Goal: Task Accomplishment & Management: Complete application form

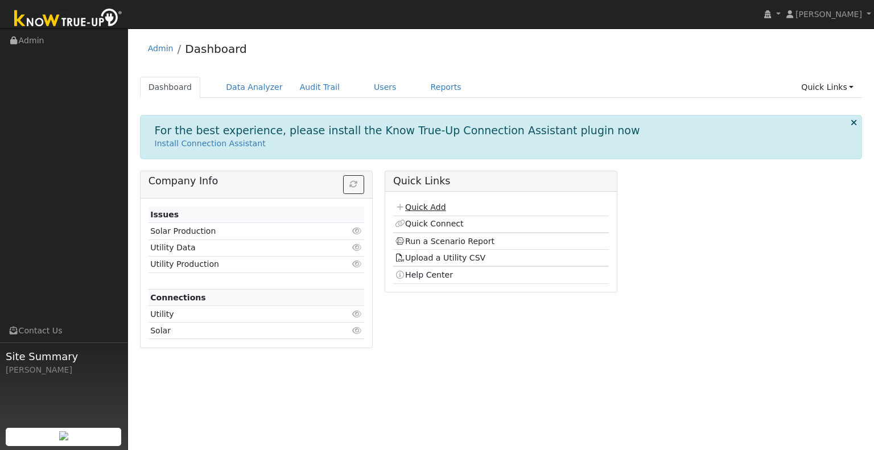
click at [433, 209] on link "Quick Add" at bounding box center [420, 207] width 51 height 9
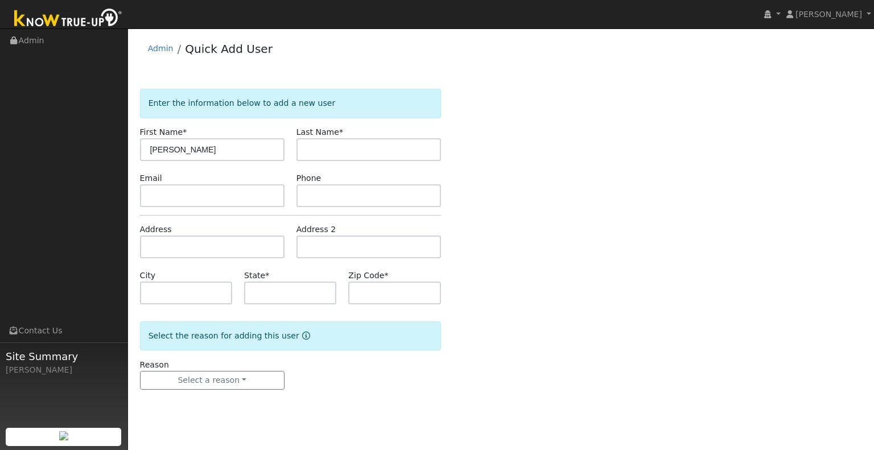
type input "Kim"
type input "Salas"
type input "CA"
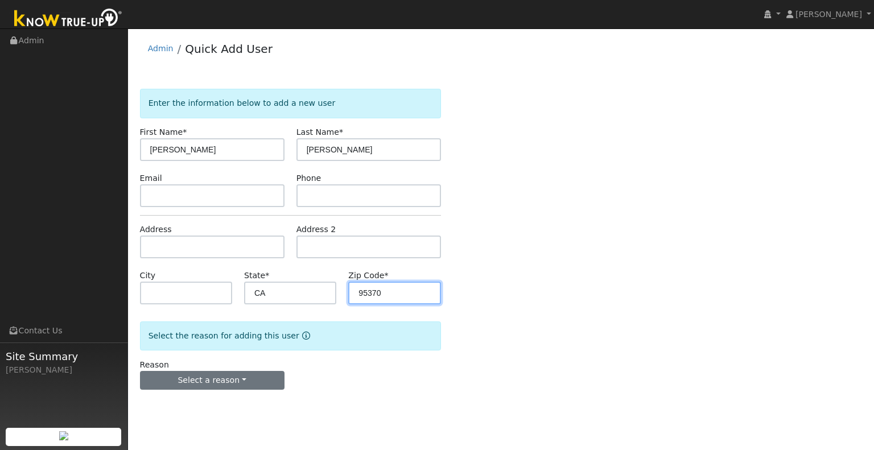
type input "95370"
click at [237, 380] on button "Select a reason" at bounding box center [212, 380] width 145 height 19
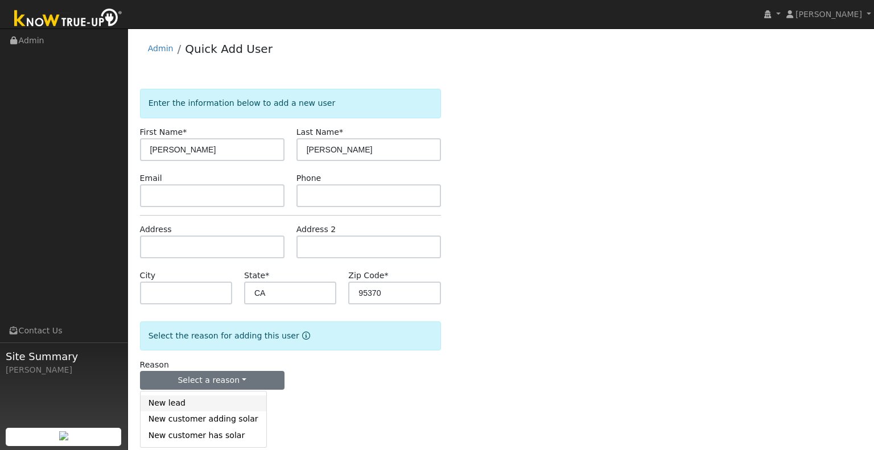
click at [228, 399] on link "New lead" at bounding box center [204, 404] width 126 height 16
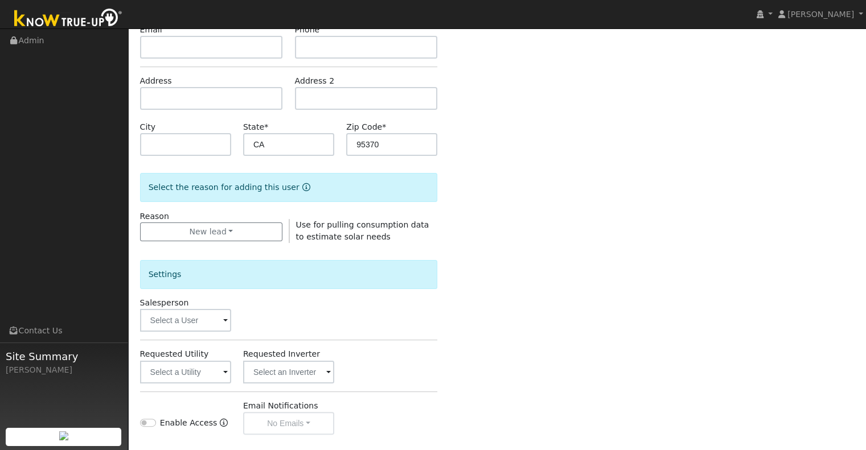
scroll to position [171, 0]
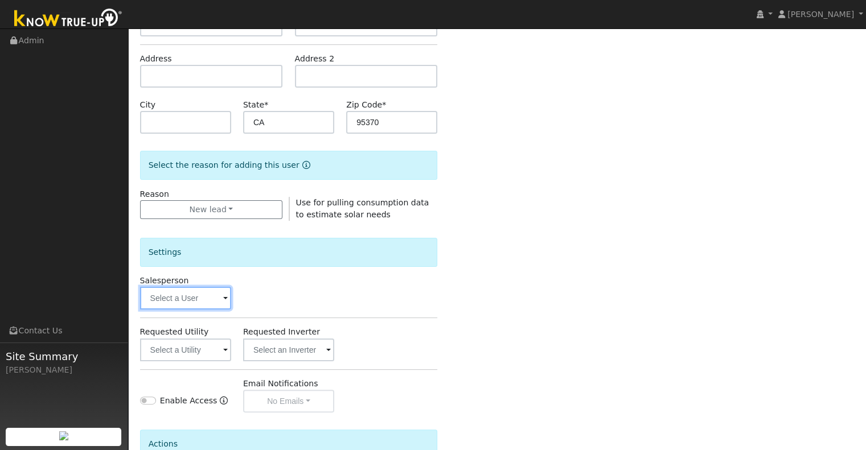
click at [197, 307] on input "text" at bounding box center [185, 298] width 91 height 23
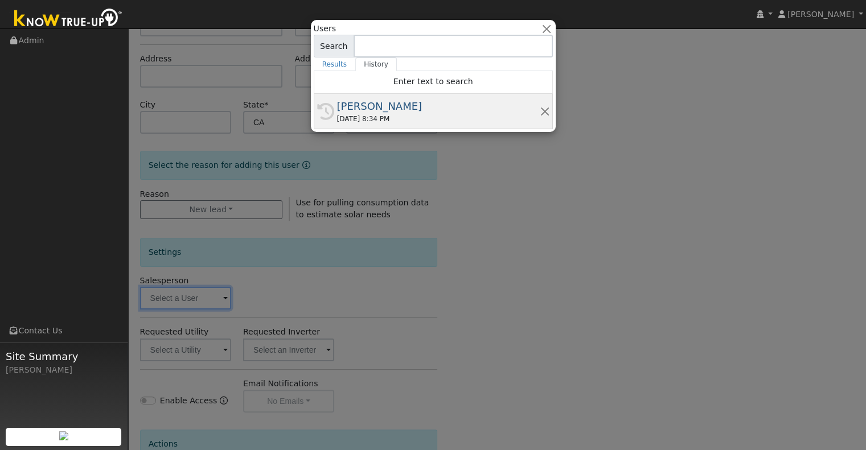
click at [400, 110] on div "[PERSON_NAME]" at bounding box center [438, 105] width 203 height 15
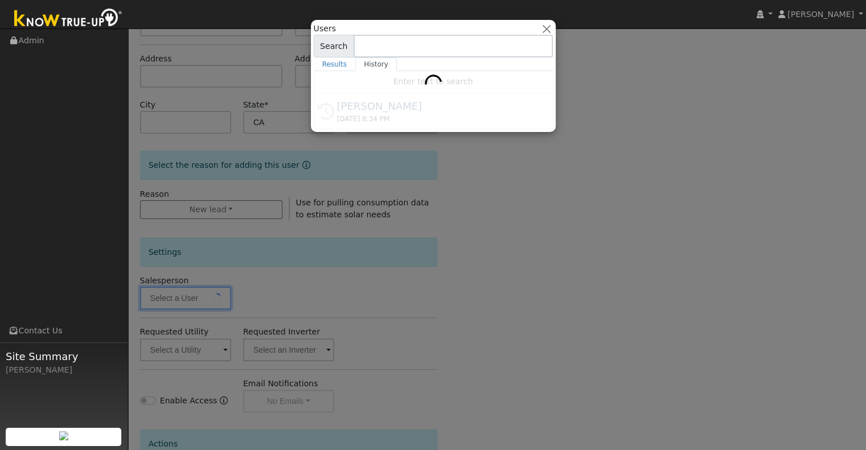
type input "[PERSON_NAME]"
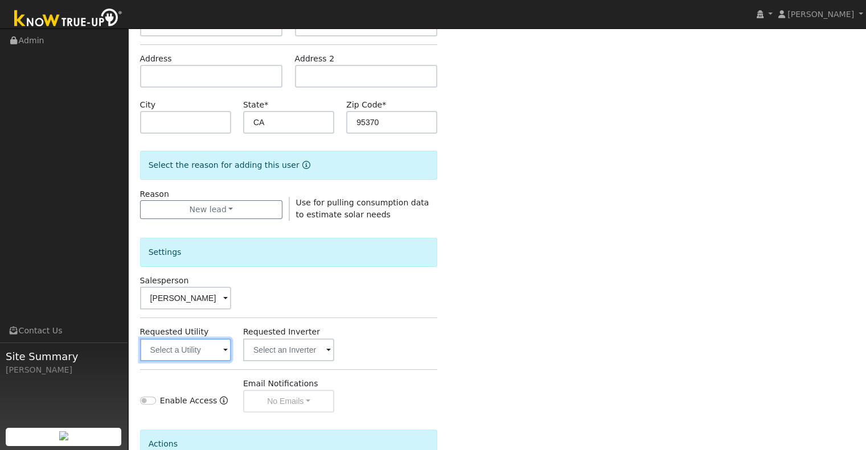
click at [197, 352] on input "text" at bounding box center [185, 350] width 91 height 23
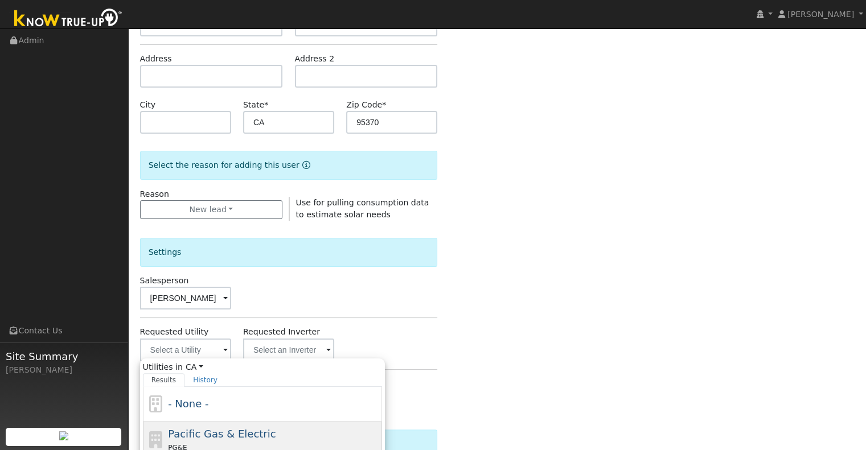
click at [228, 433] on span "Pacific Gas & Electric" at bounding box center [222, 434] width 108 height 12
type input "Pacific Gas & Electric"
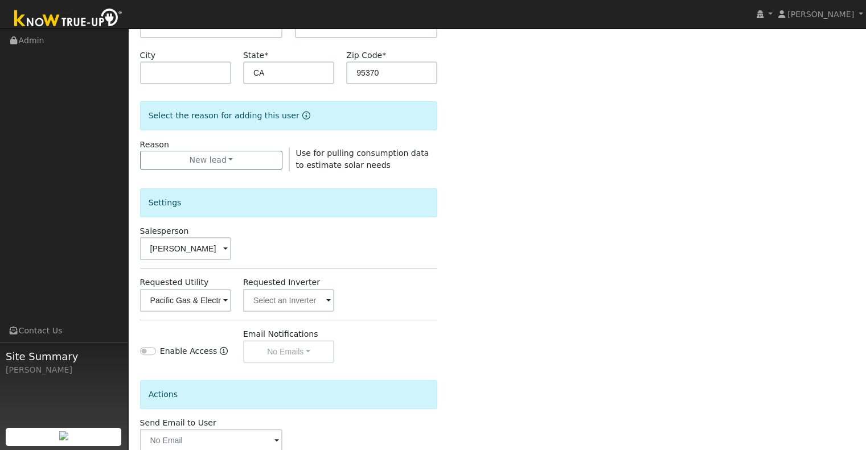
scroll to position [285, 0]
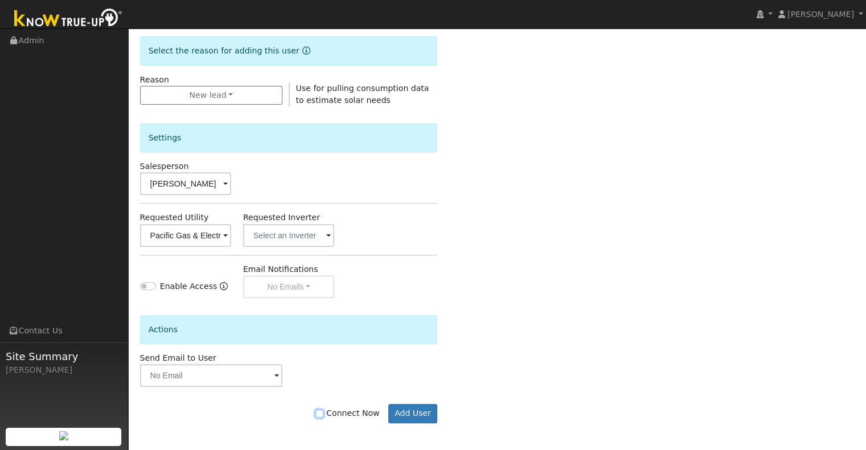
click at [323, 414] on input "Connect Now" at bounding box center [319, 414] width 8 height 8
checkbox input "true"
click at [403, 409] on button "Add User" at bounding box center [413, 413] width 50 height 19
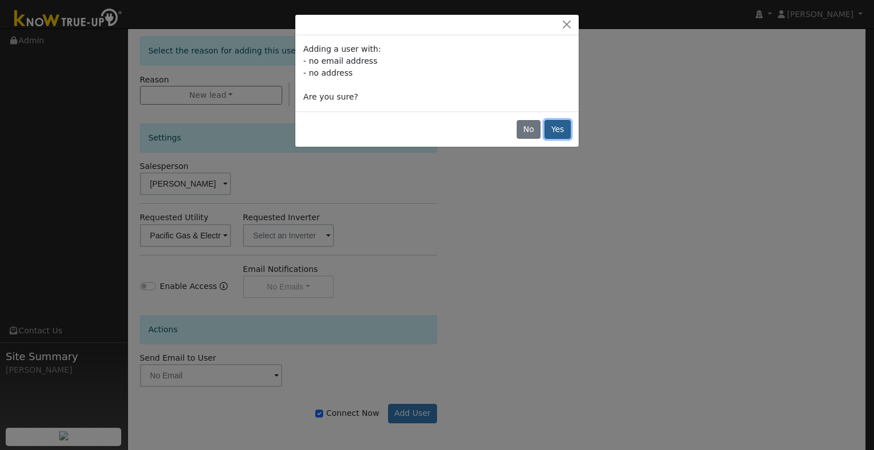
click at [562, 129] on button "Yes" at bounding box center [558, 129] width 26 height 19
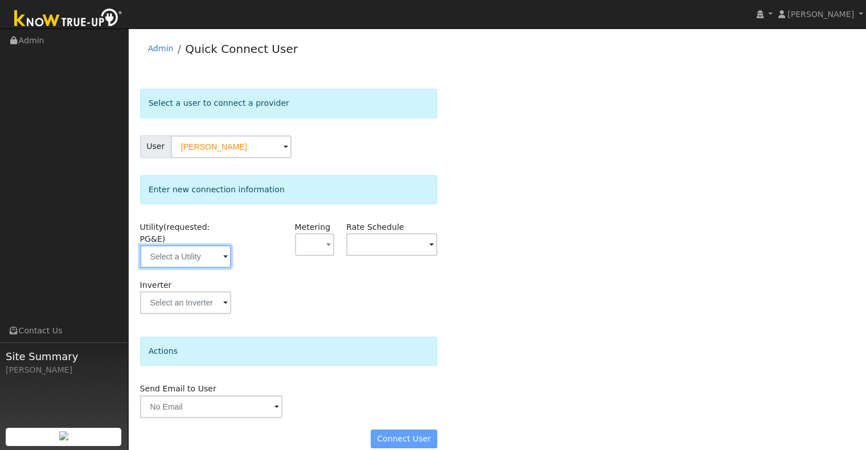
click at [217, 245] on input "text" at bounding box center [185, 256] width 91 height 23
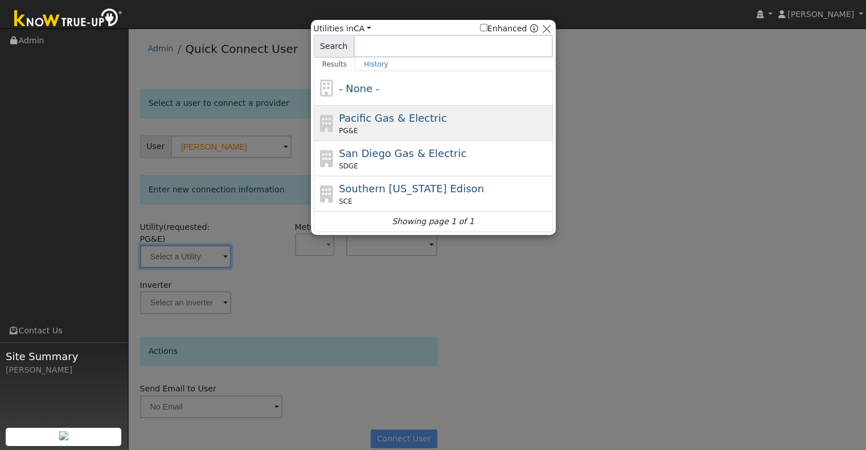
click at [376, 127] on div "PG&E" at bounding box center [444, 131] width 211 height 10
type input "PG&E"
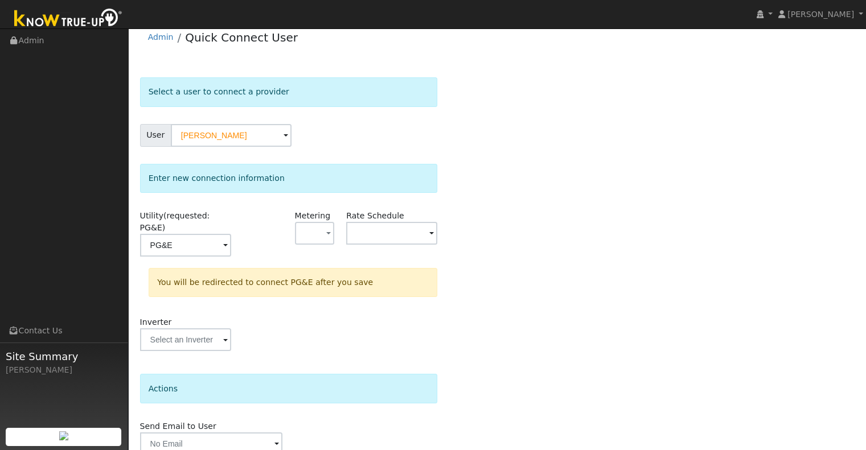
scroll to position [51, 0]
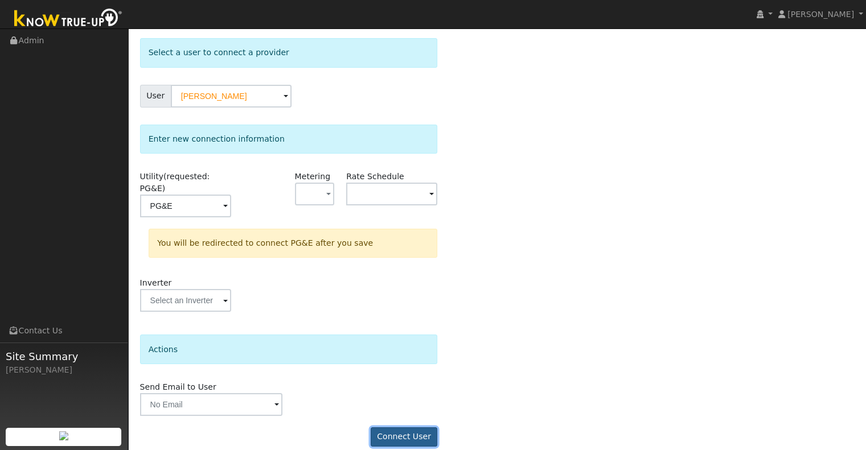
click at [397, 427] on button "Connect User" at bounding box center [403, 436] width 67 height 19
